Goal: Information Seeking & Learning: Learn about a topic

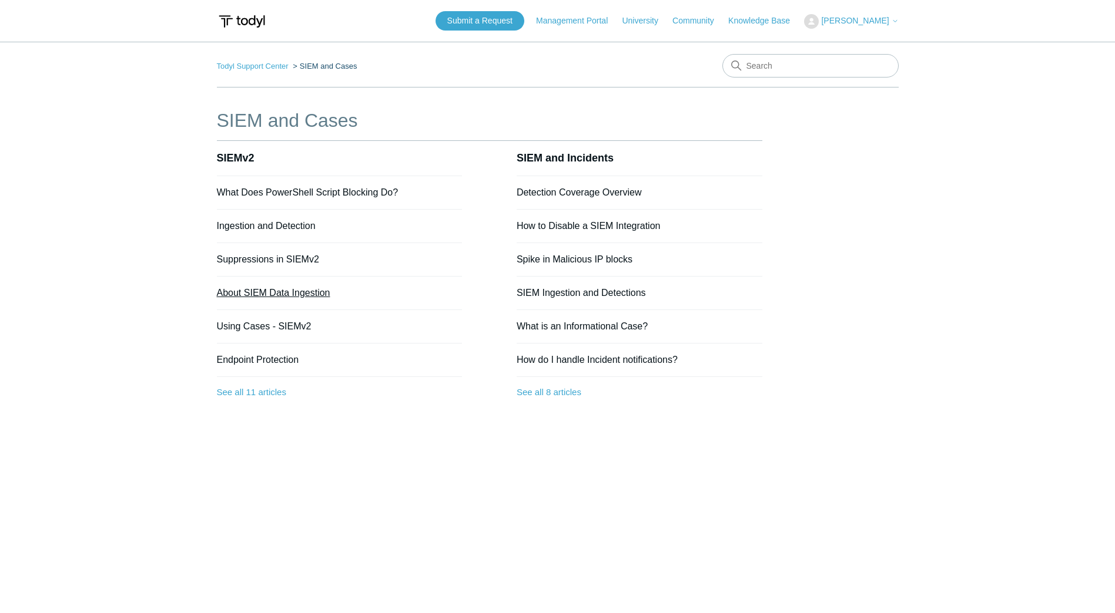
click at [306, 293] on link "About SIEM Data Ingestion" at bounding box center [273, 293] width 113 height 10
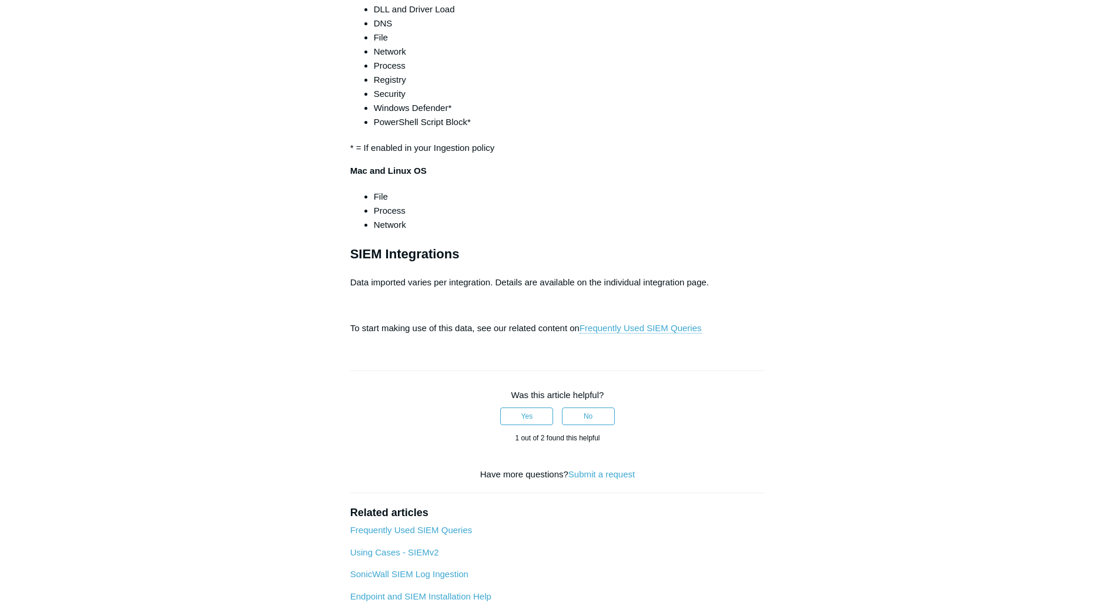
scroll to position [881, 0]
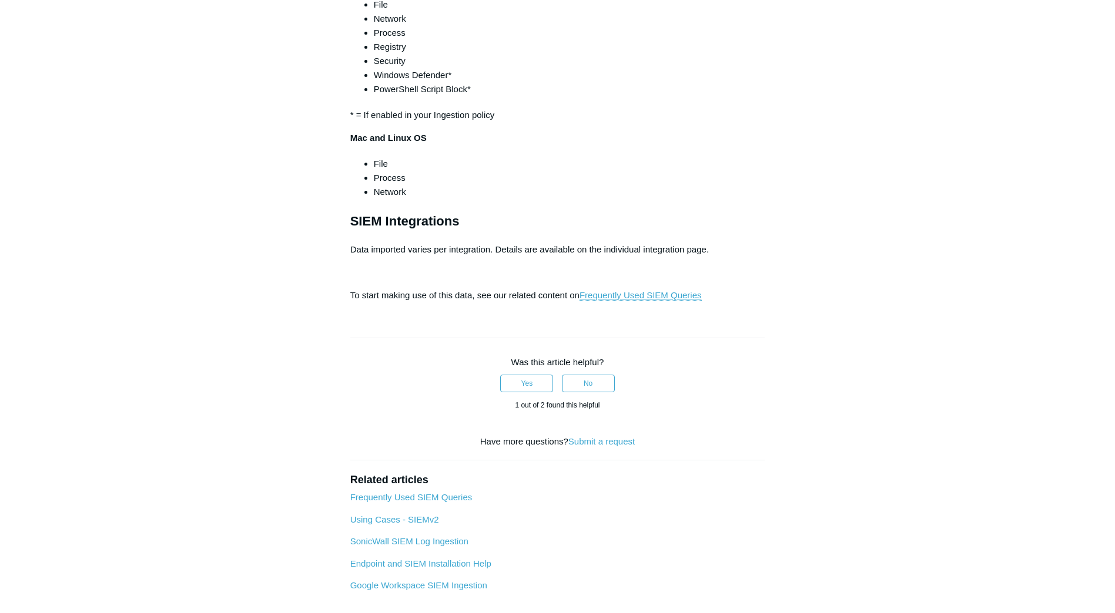
drag, startPoint x: 671, startPoint y: 444, endPoint x: 714, endPoint y: 441, distance: 43.0
click at [671, 301] on link "Frequently Used SIEM Queries" at bounding box center [640, 295] width 122 height 11
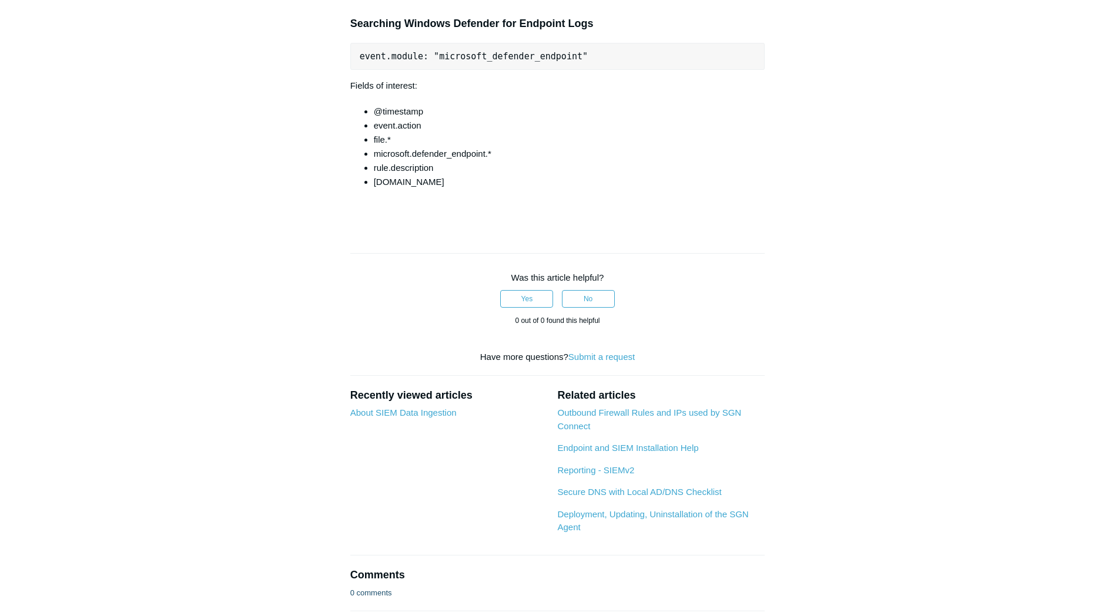
scroll to position [9509, 0]
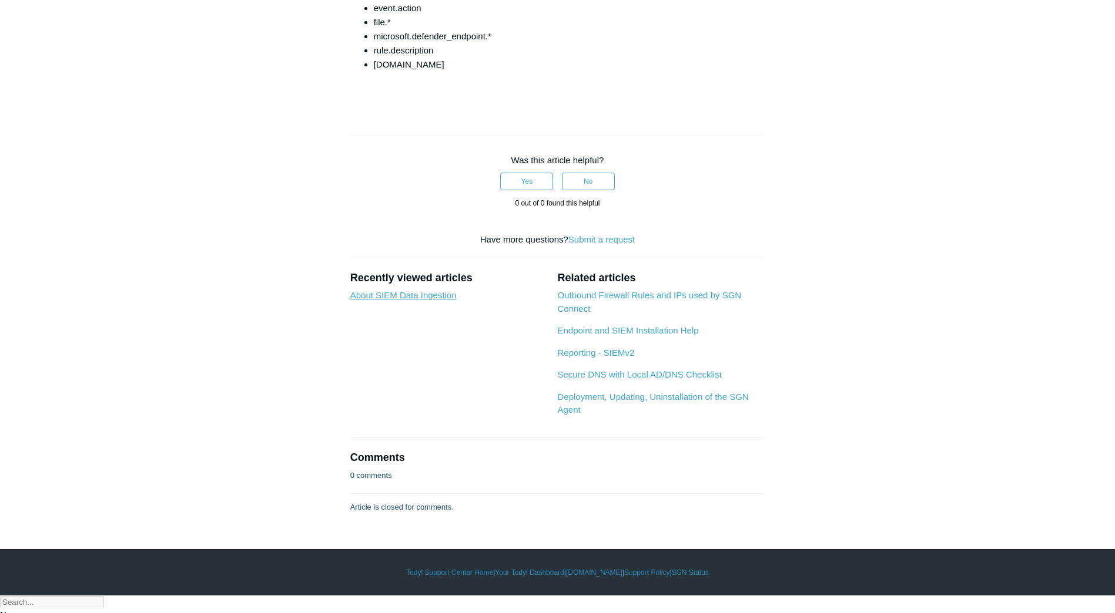
click at [418, 300] on link "About SIEM Data Ingestion" at bounding box center [403, 295] width 106 height 10
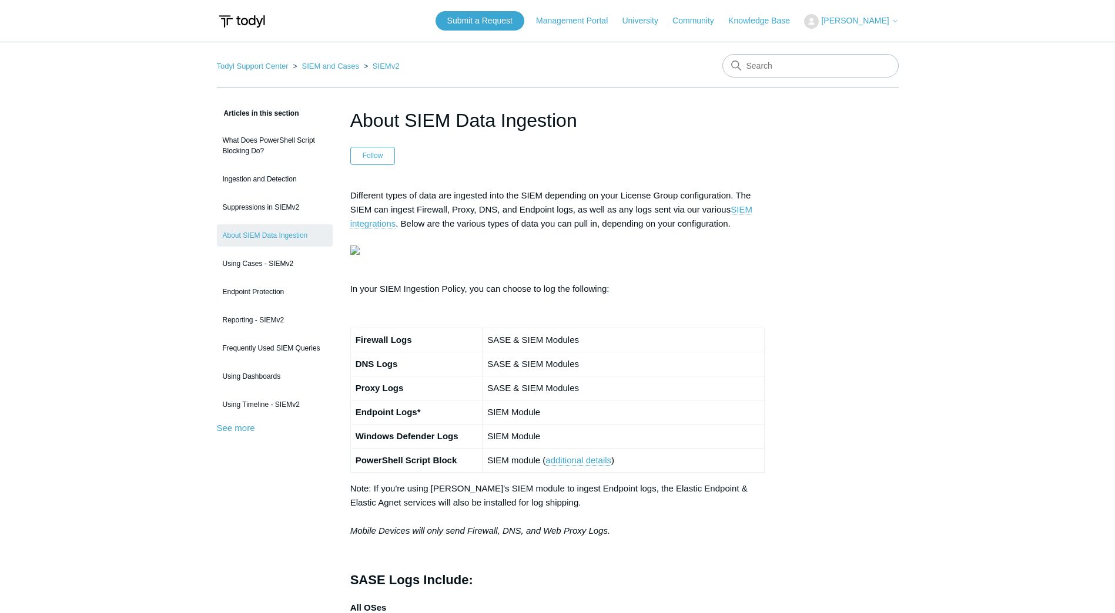
click at [744, 212] on link "SIEM integrations" at bounding box center [551, 216] width 402 height 25
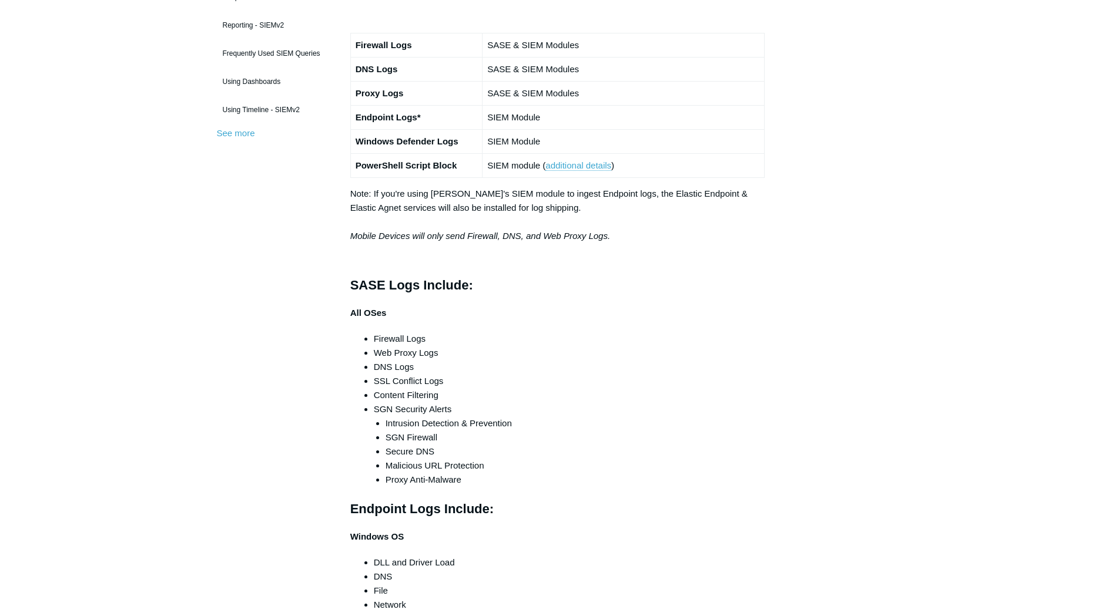
scroll to position [294, 0]
click at [587, 172] on link "additional details" at bounding box center [578, 167] width 66 height 11
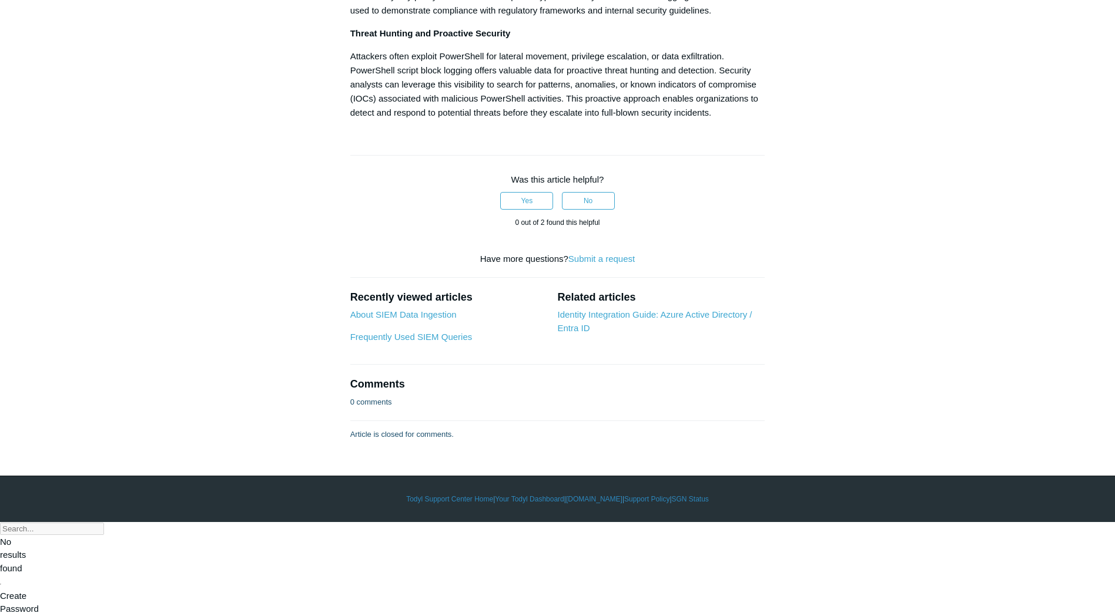
scroll to position [746, 0]
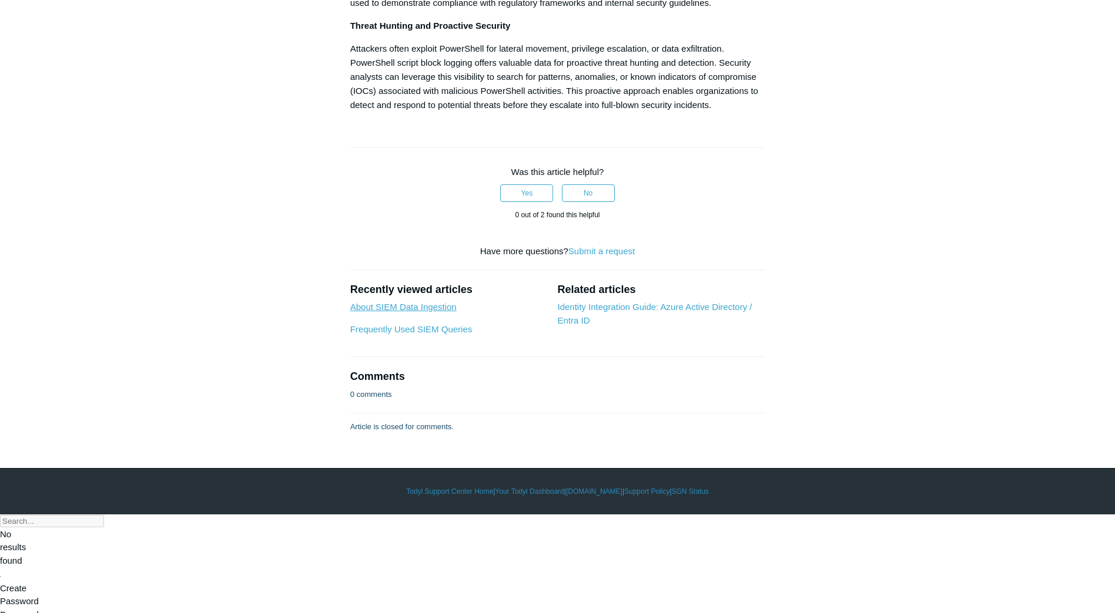
click at [392, 312] on link "About SIEM Data Ingestion" at bounding box center [403, 307] width 106 height 10
